Goal: Information Seeking & Learning: Learn about a topic

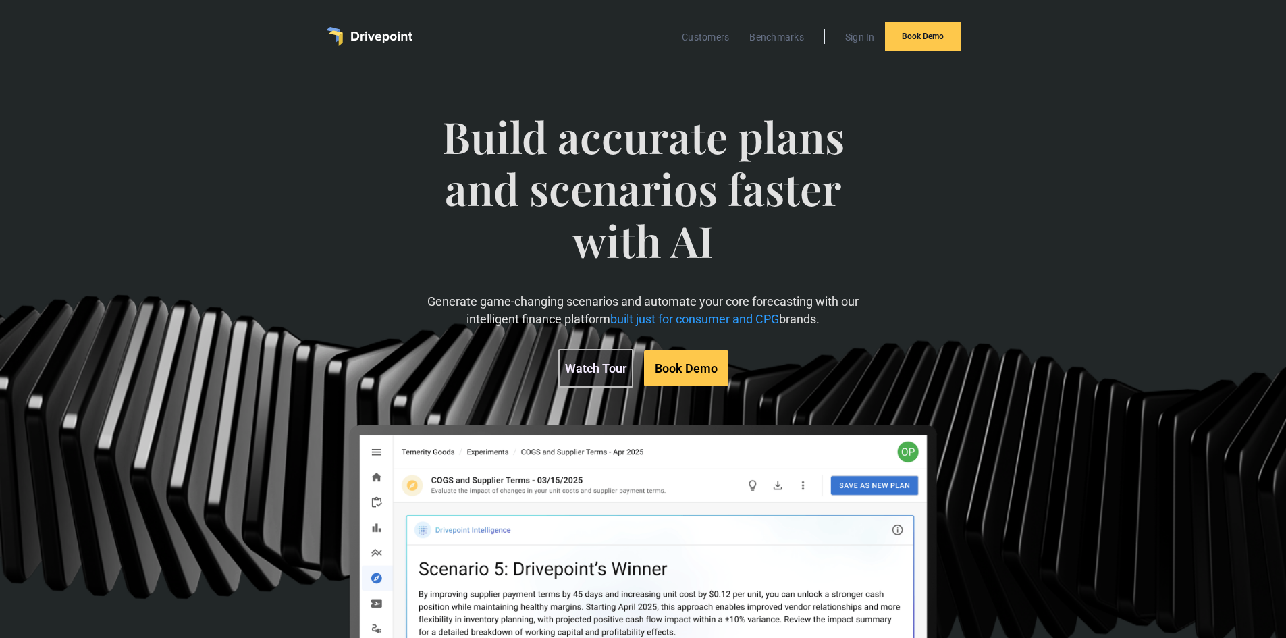
click at [579, 376] on link "Watch Tour" at bounding box center [595, 368] width 75 height 38
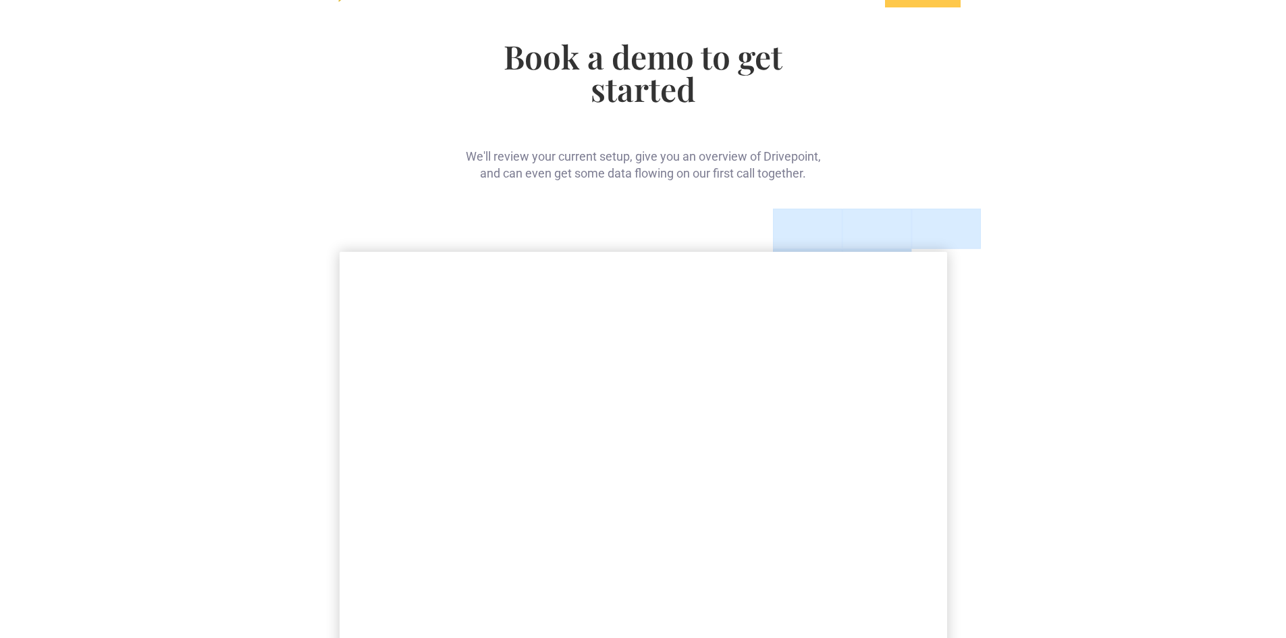
scroll to position [68, 0]
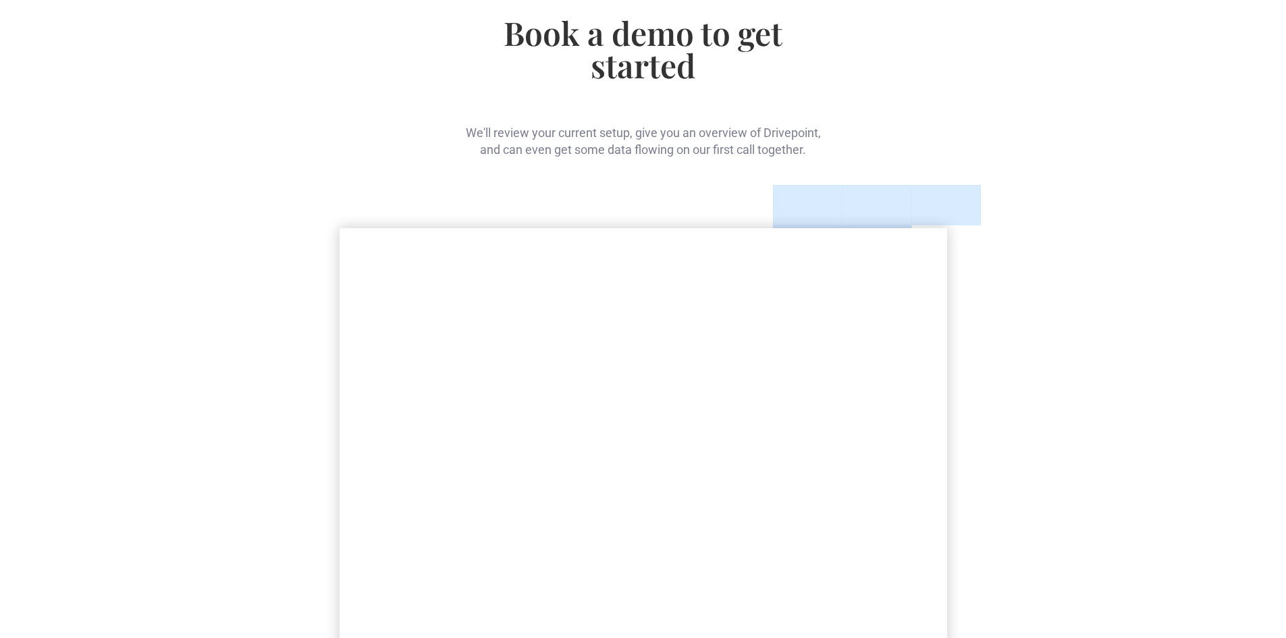
click at [1016, 348] on div "Book a demo to get started We'll review your current setup, give you an overvie…" at bounding box center [643, 447] width 1286 height 885
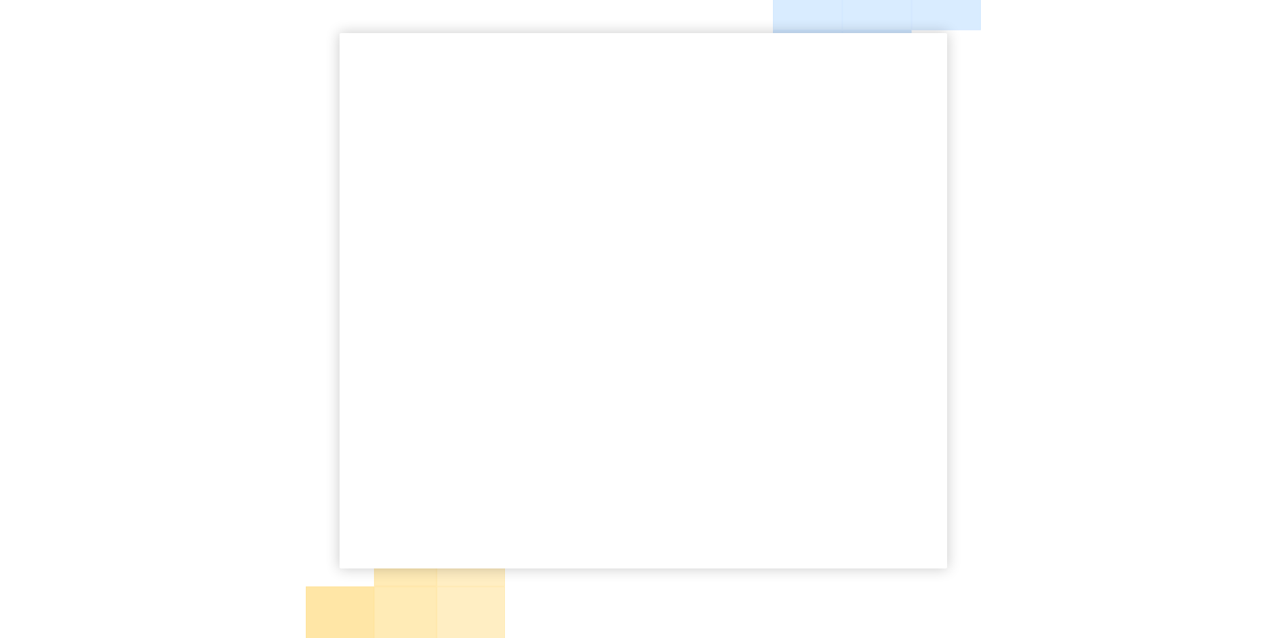
scroll to position [270, 0]
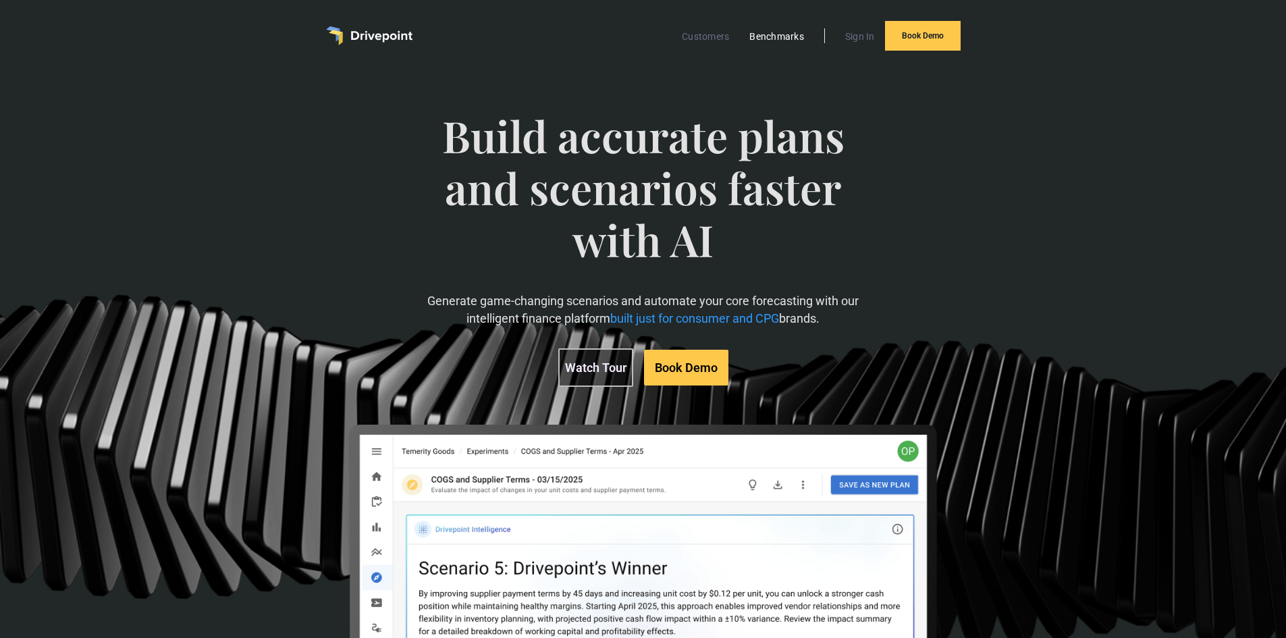
click at [768, 36] on link "Benchmarks" at bounding box center [777, 37] width 68 height 18
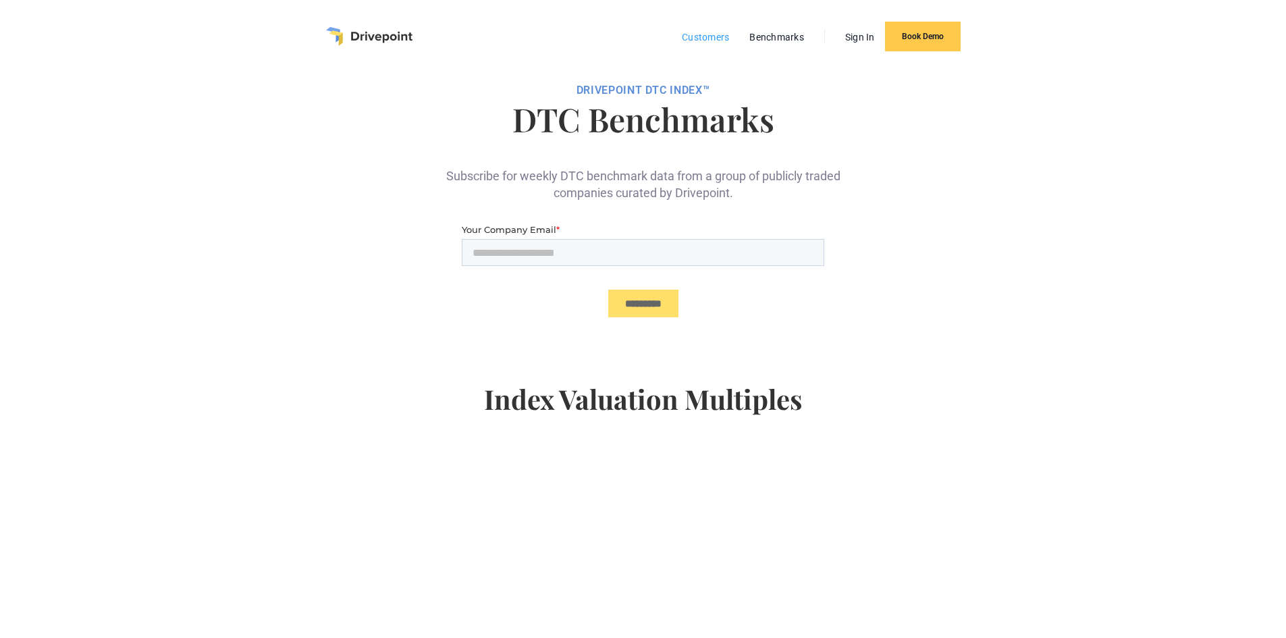
click at [725, 32] on link "Customers" at bounding box center [705, 37] width 61 height 18
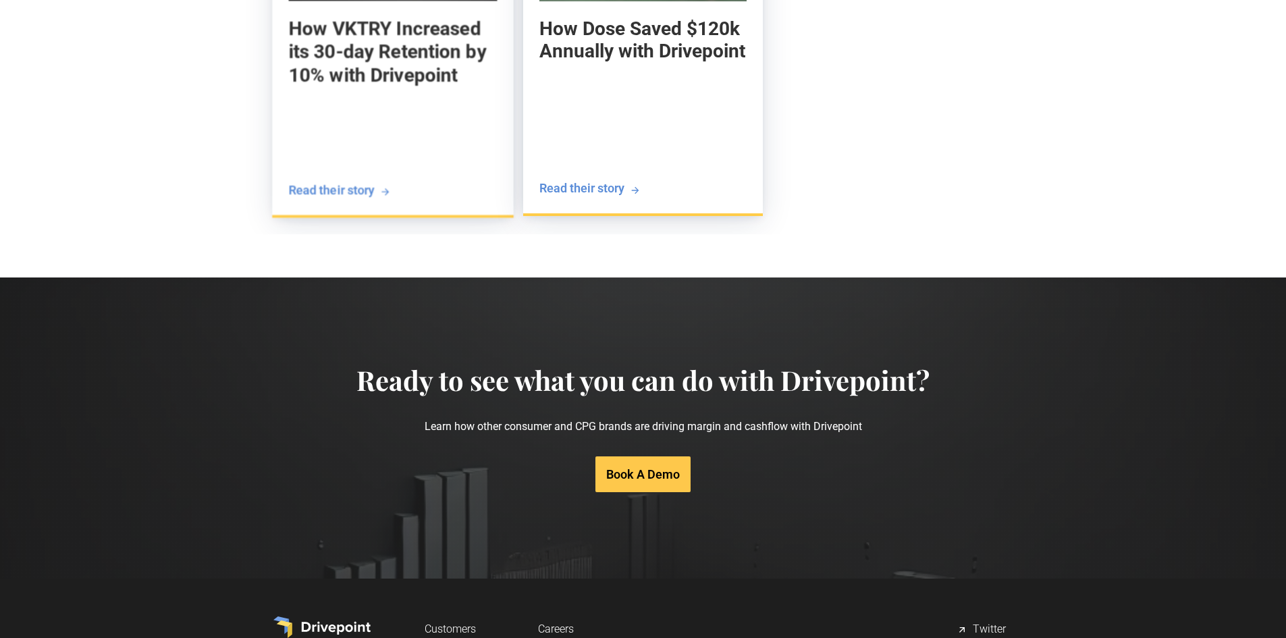
scroll to position [2465, 0]
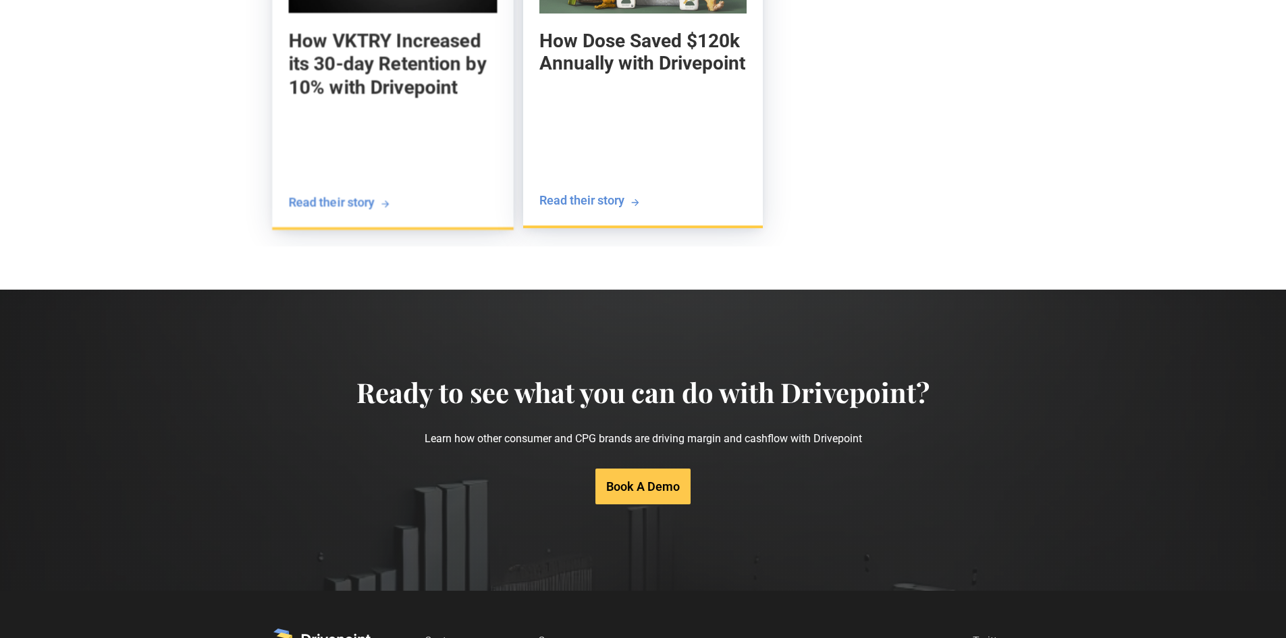
click at [338, 201] on div "Read their story" at bounding box center [331, 201] width 86 height 17
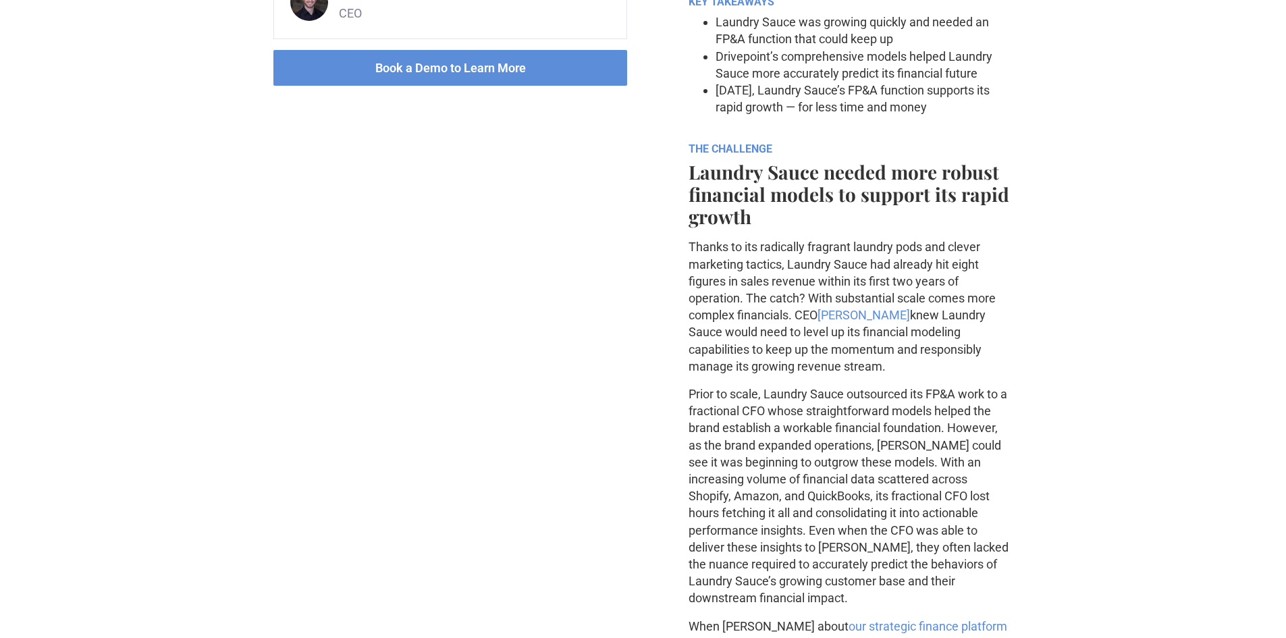
scroll to position [743, 0]
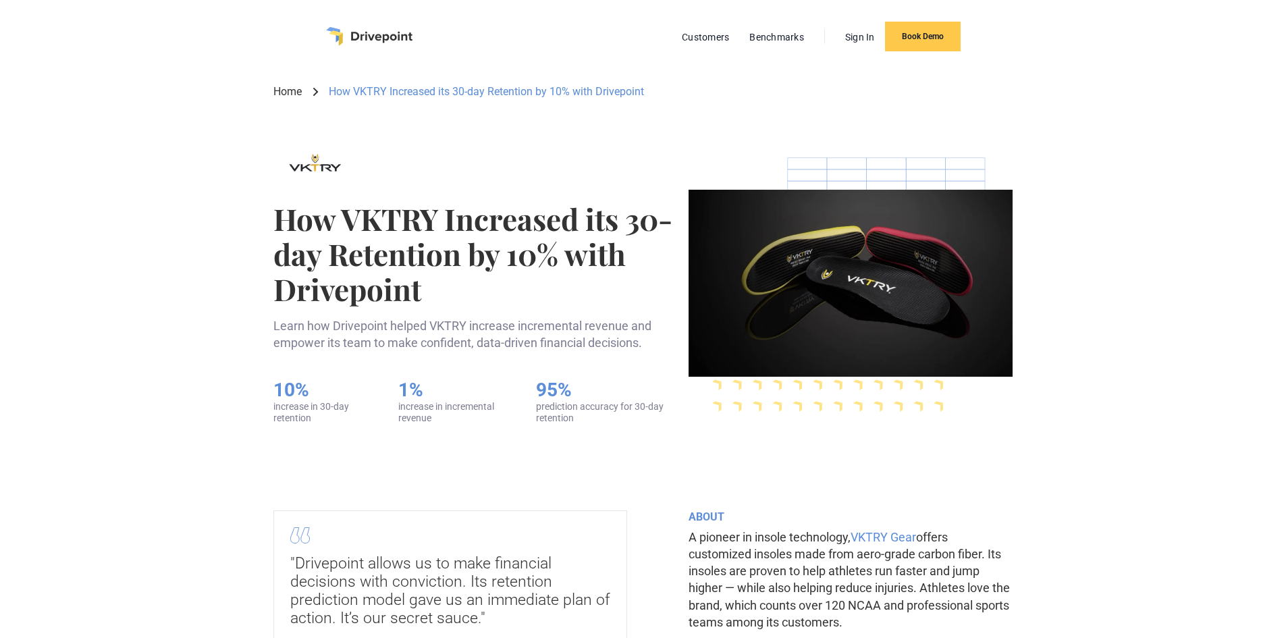
click at [296, 84] on link "Home" at bounding box center [287, 91] width 28 height 15
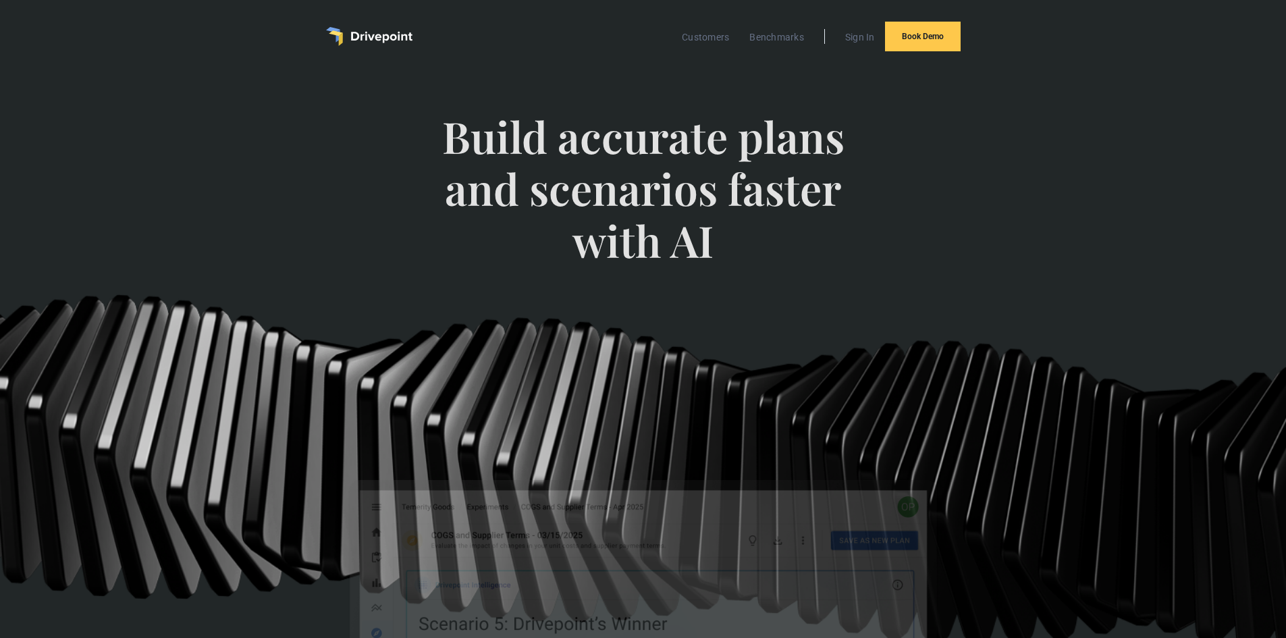
click at [296, 94] on div "Build accurate plans and scenarios faster with AI Generate game-changing scenar…" at bounding box center [642, 423] width 739 height 679
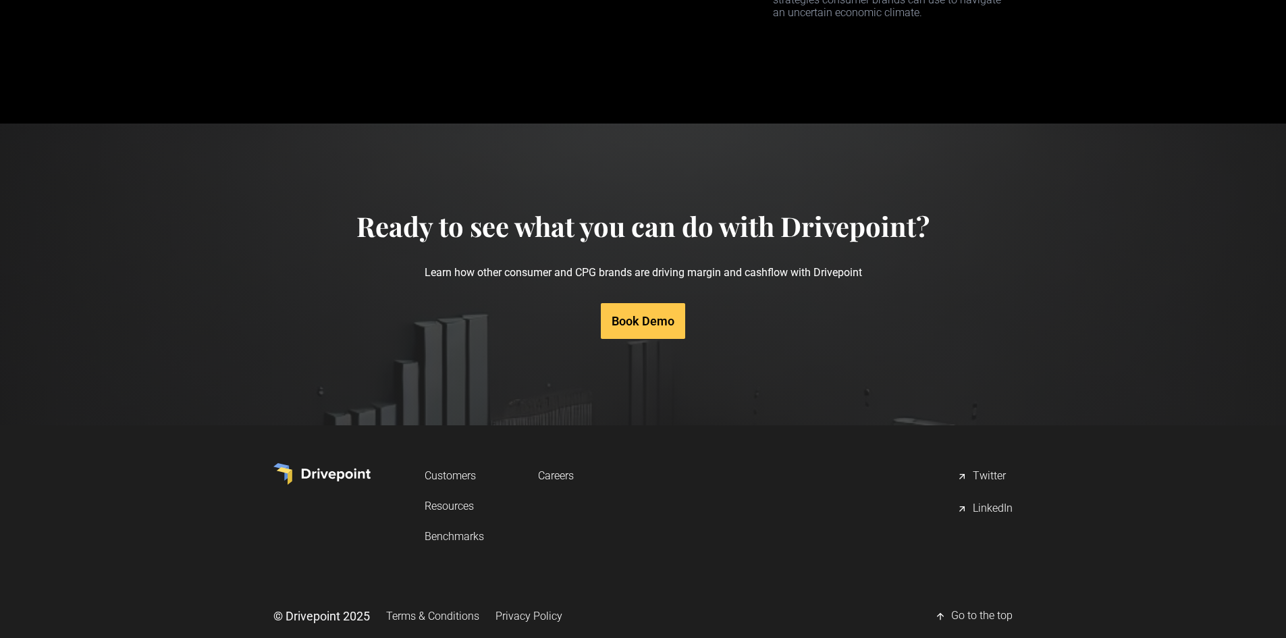
scroll to position [6011, 0]
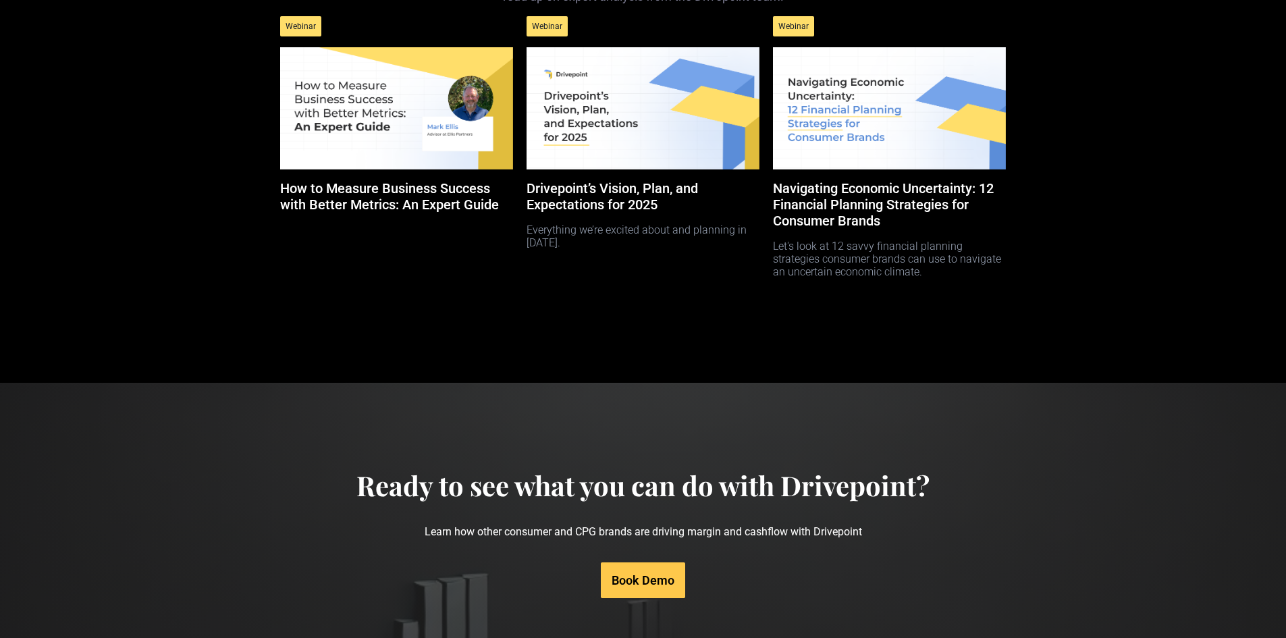
click at [611, 213] on h5 "Drivepoint’s Vision, Plan, and Expectations for 2025" at bounding box center [643, 196] width 233 height 32
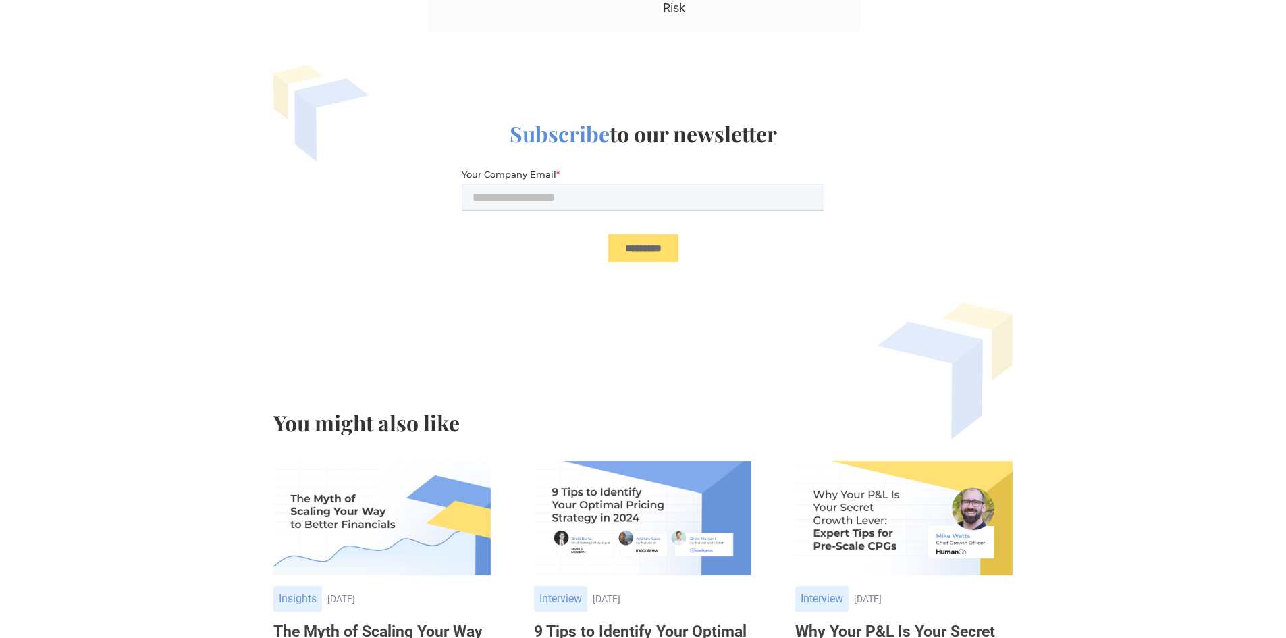
scroll to position [2228, 0]
